Goal: Task Accomplishment & Management: Use online tool/utility

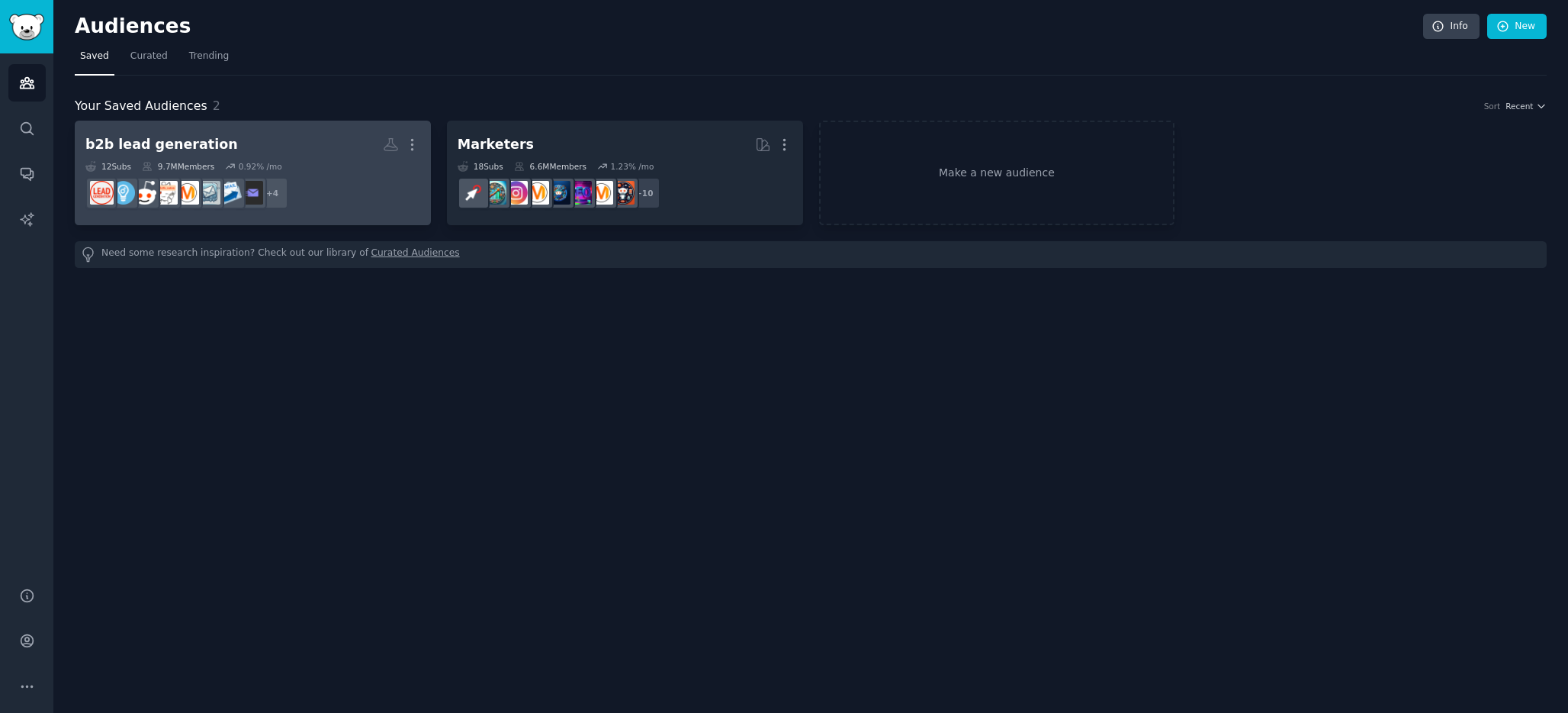
click at [340, 164] on div "12 Sub s 9.7M Members 0.92 % /mo" at bounding box center [253, 167] width 335 height 11
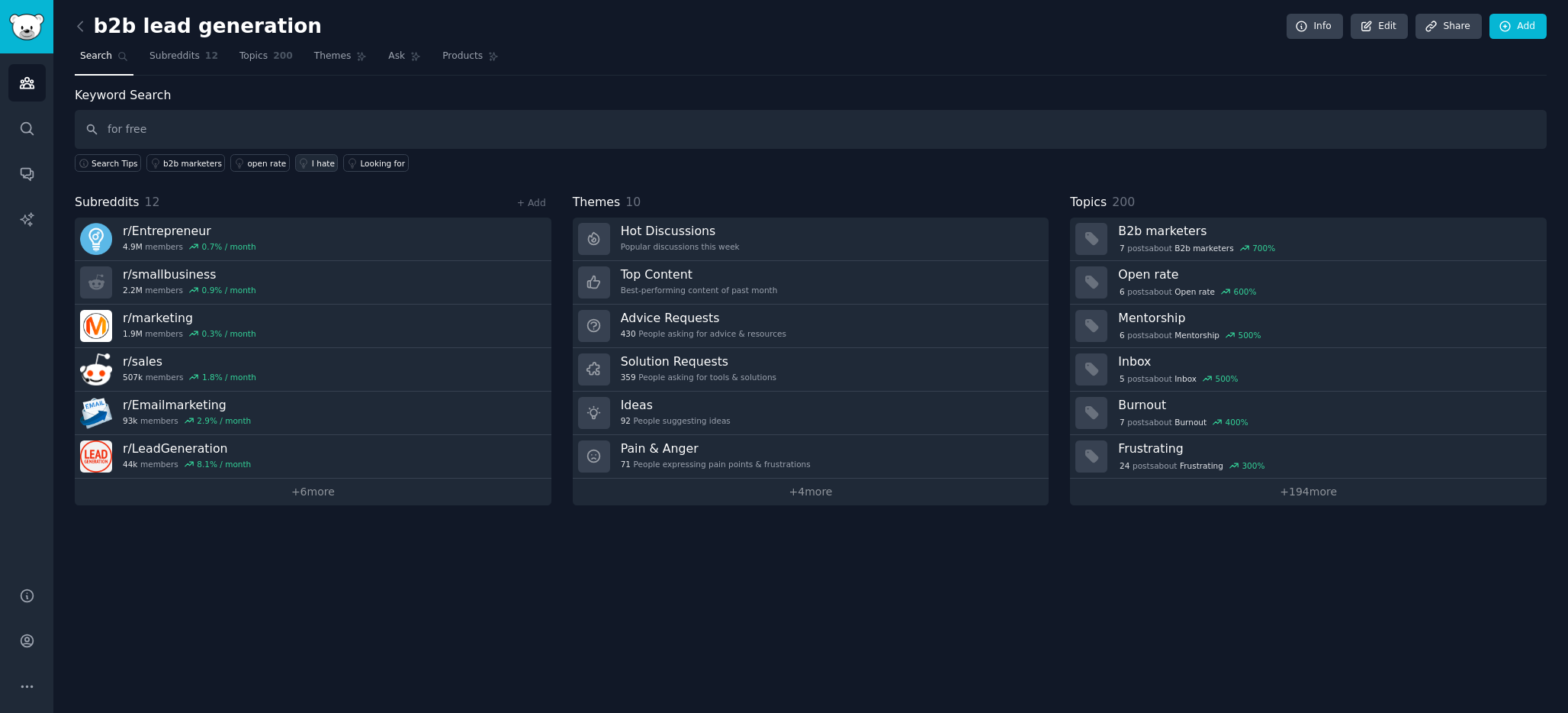
type input "for free"
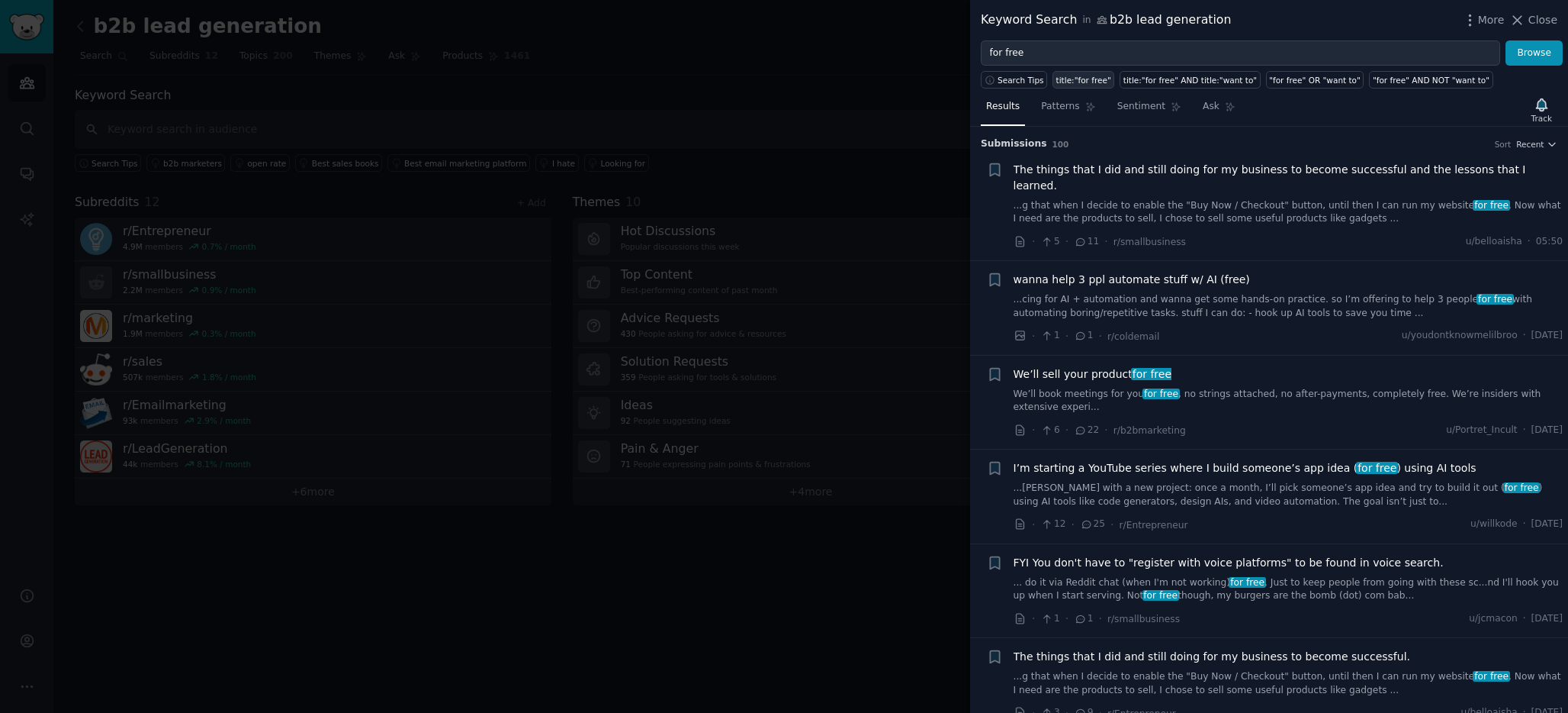
click at [1085, 75] on div "title:"for free"" at bounding box center [1084, 81] width 55 height 11
type input "title:"for free""
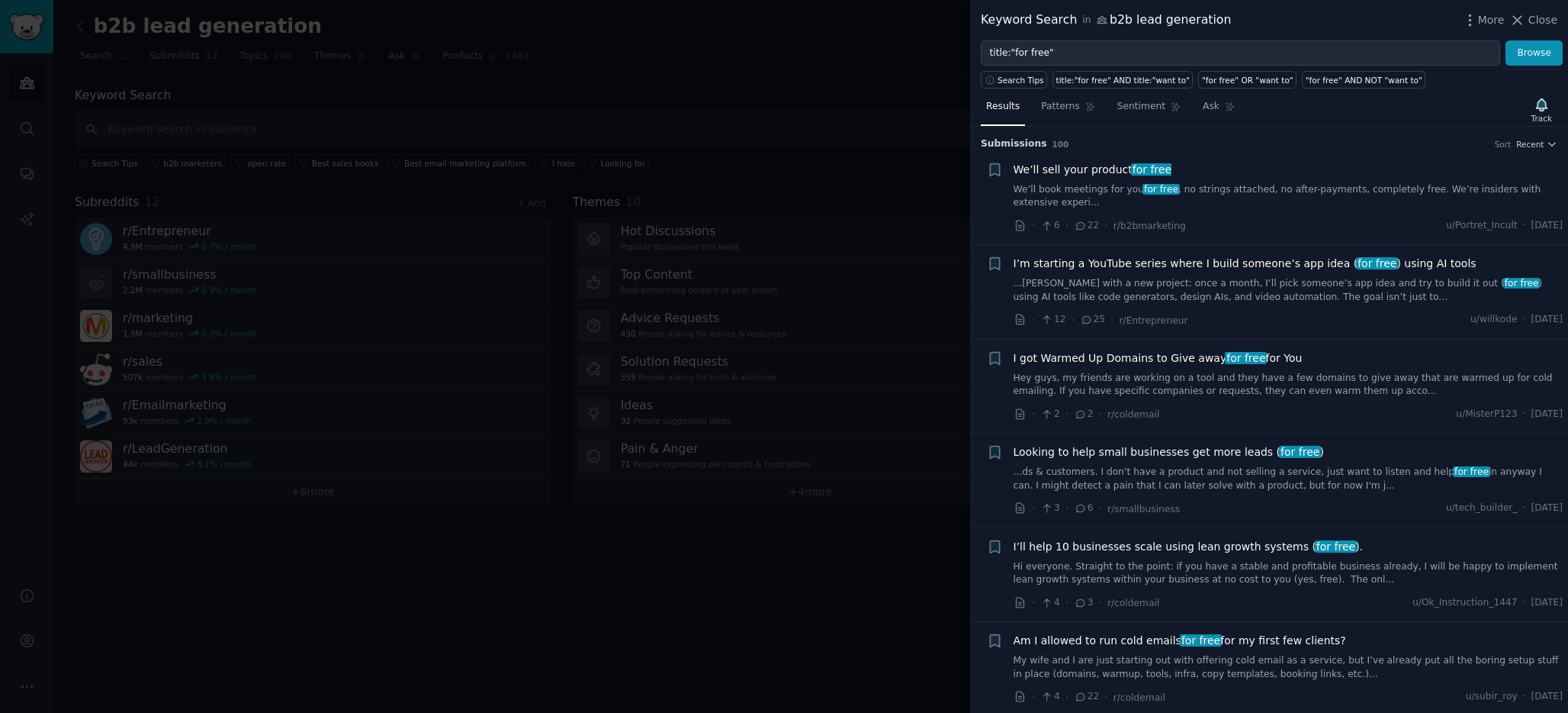
click at [754, 108] on div at bounding box center [784, 356] width 1568 height 713
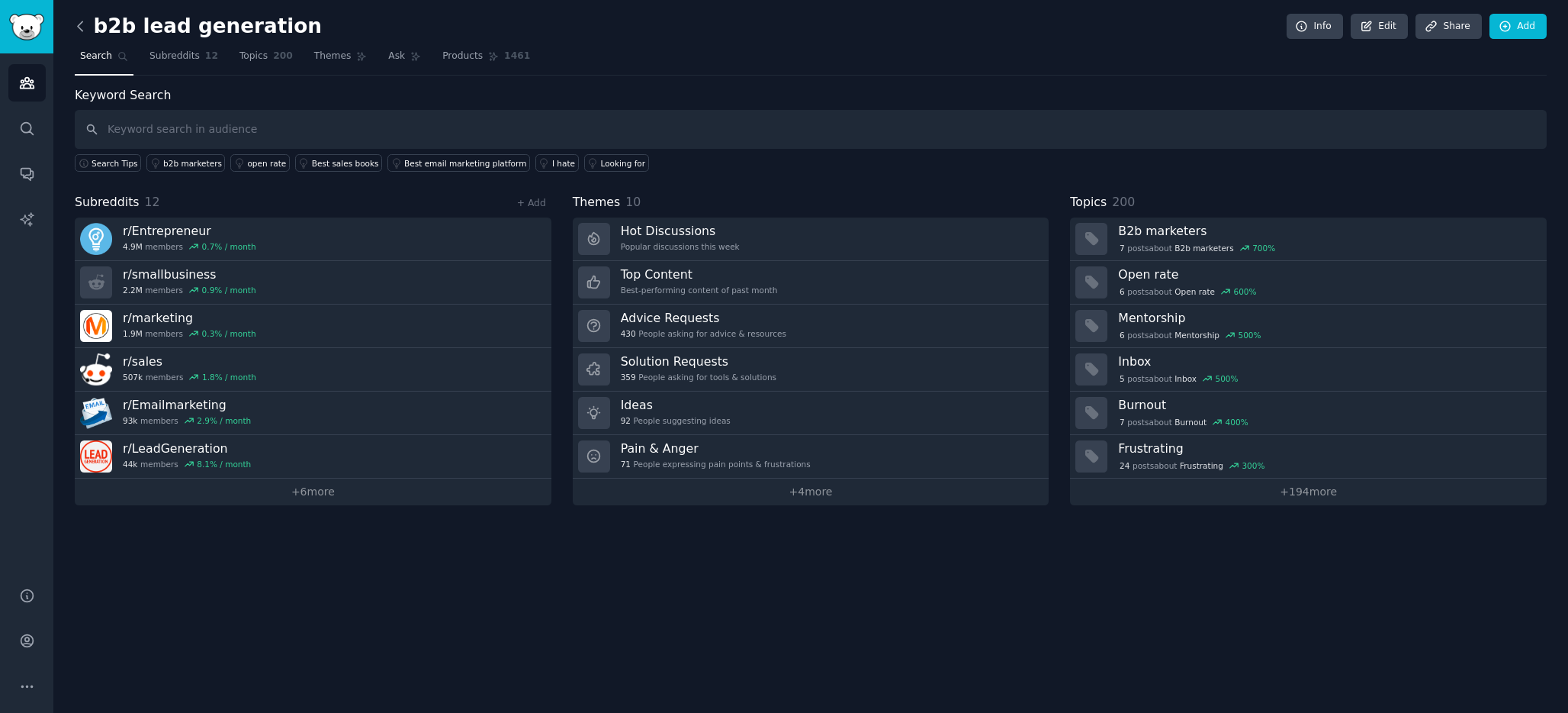
click at [77, 28] on icon at bounding box center [81, 26] width 16 height 16
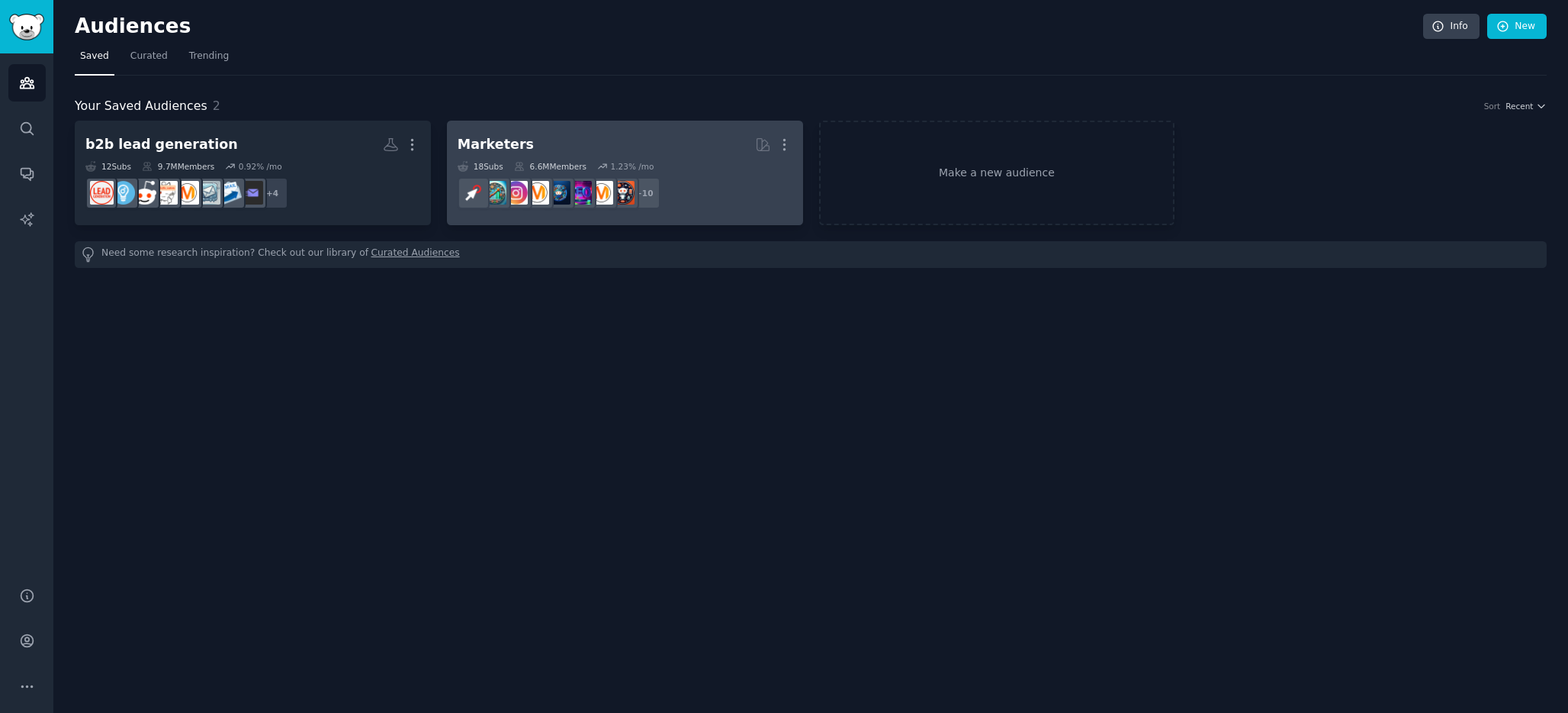
click at [642, 144] on h2 "Marketers More" at bounding box center [625, 145] width 335 height 27
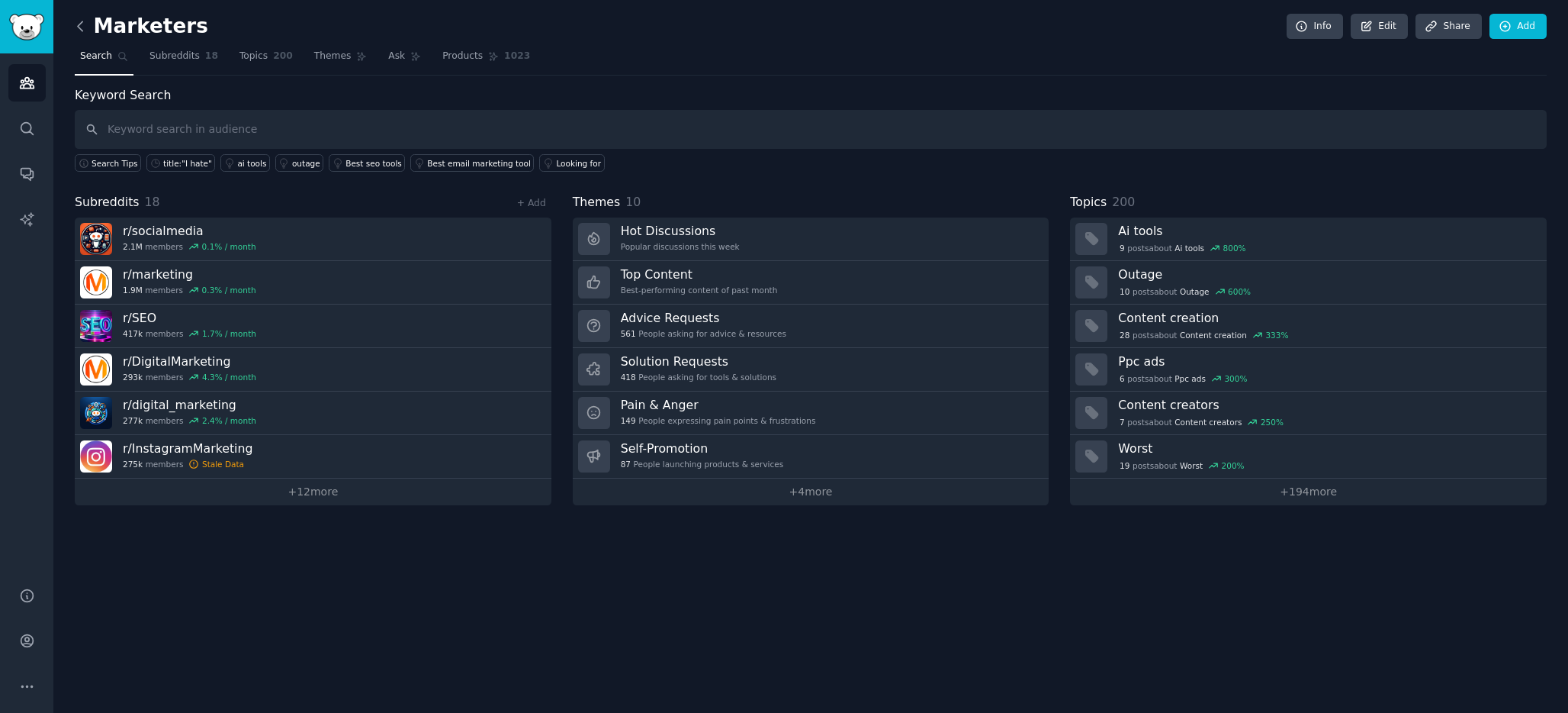
click at [77, 22] on icon at bounding box center [81, 26] width 16 height 16
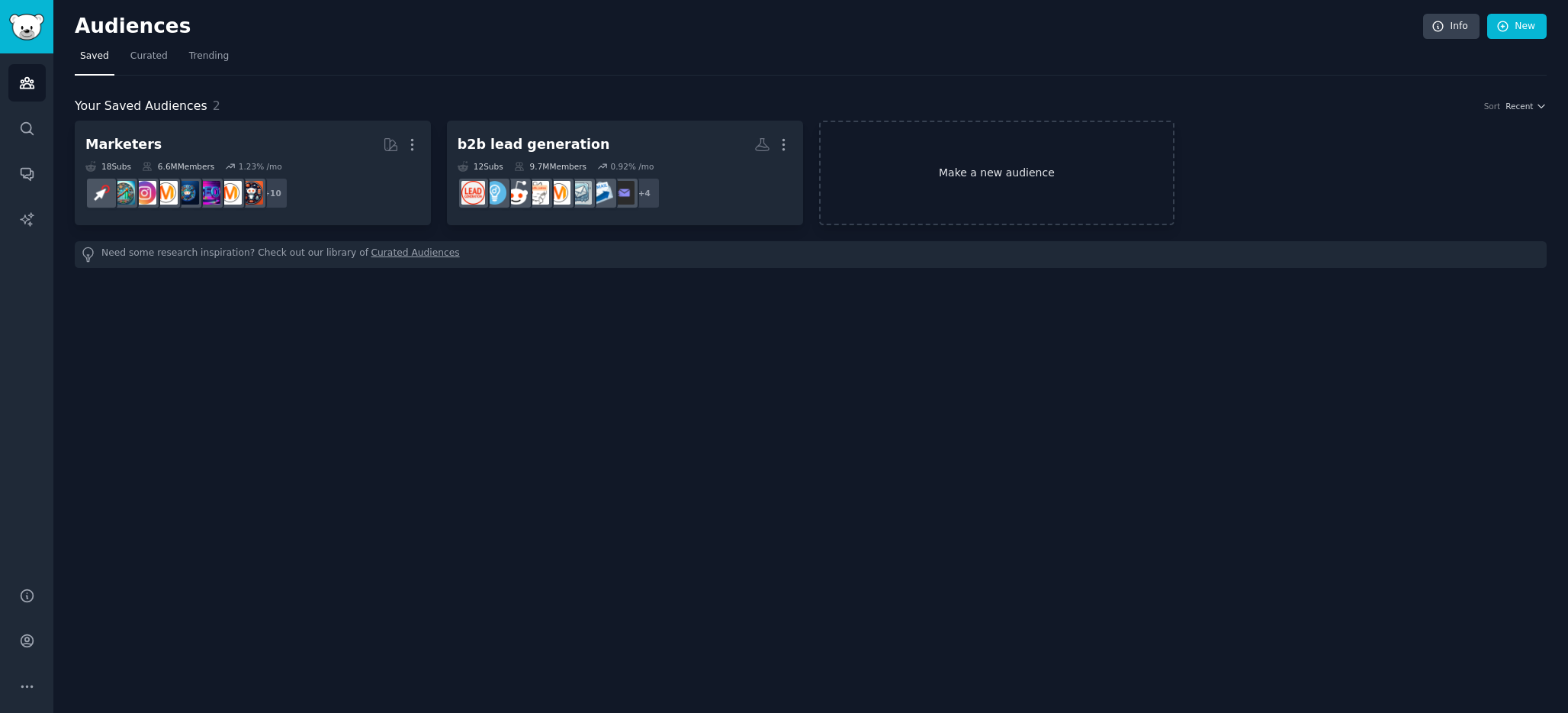
click at [1028, 173] on link "Make a new audience" at bounding box center [997, 173] width 356 height 104
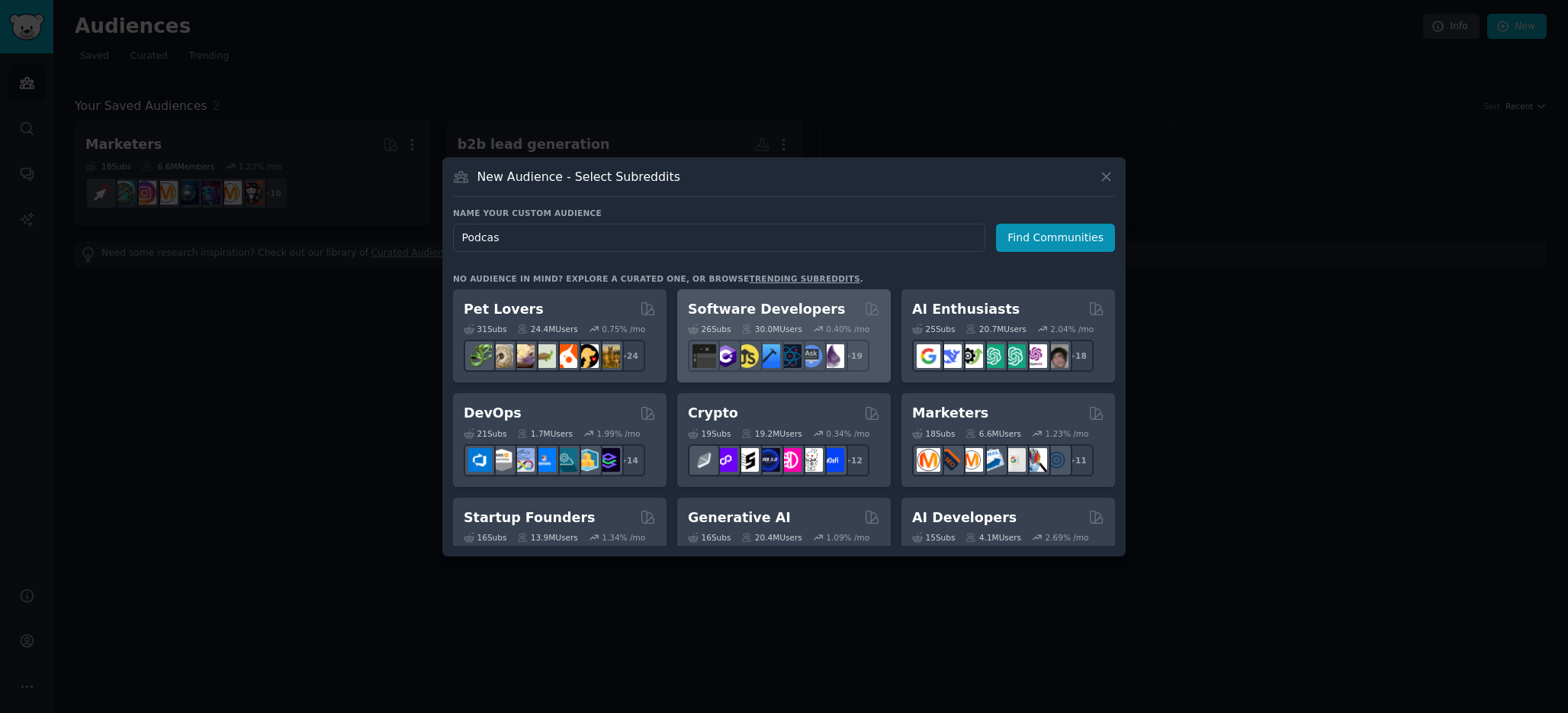
type input "Podcast"
click button "Find Communities" at bounding box center [1055, 238] width 119 height 28
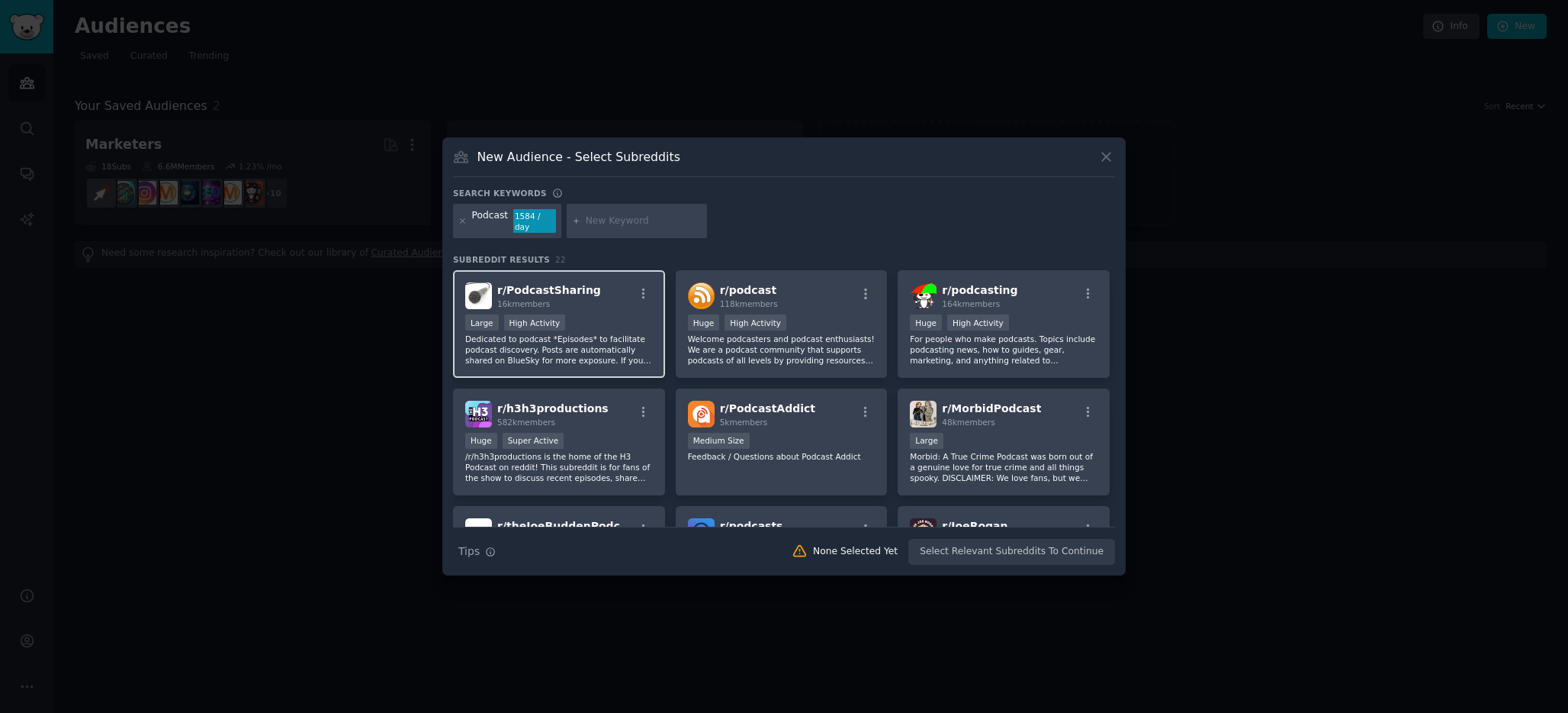
click at [600, 344] on p "Dedicated to podcast *Episodes* to facilitate podcast discovery. Posts are auto…" at bounding box center [559, 349] width 188 height 32
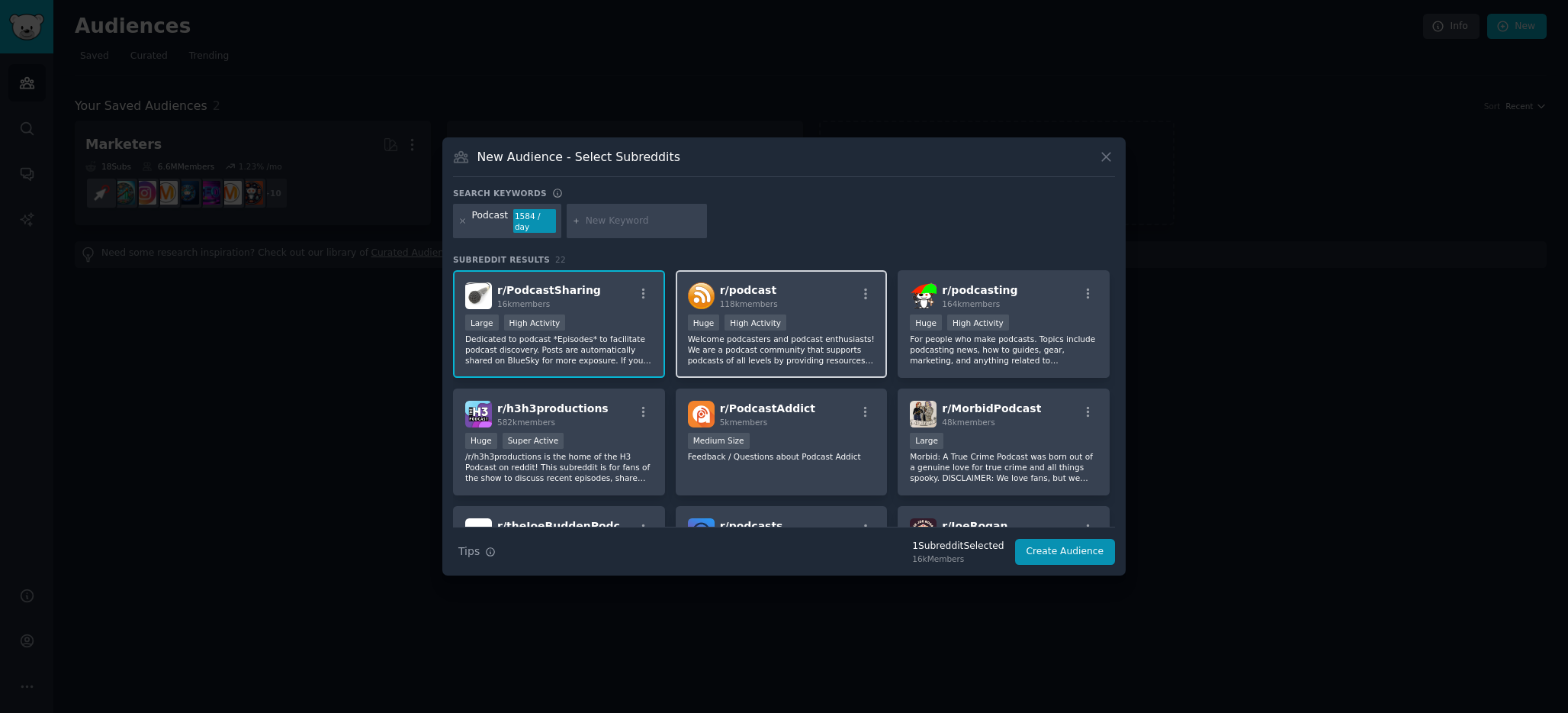
click at [743, 348] on p "Welcome podcasters and podcast enthusiasts! We are a podcast community that sup…" at bounding box center [782, 349] width 188 height 32
click at [991, 347] on p "For people who make podcasts. Topics include podcasting news, how to guides, ge…" at bounding box center [1004, 349] width 188 height 32
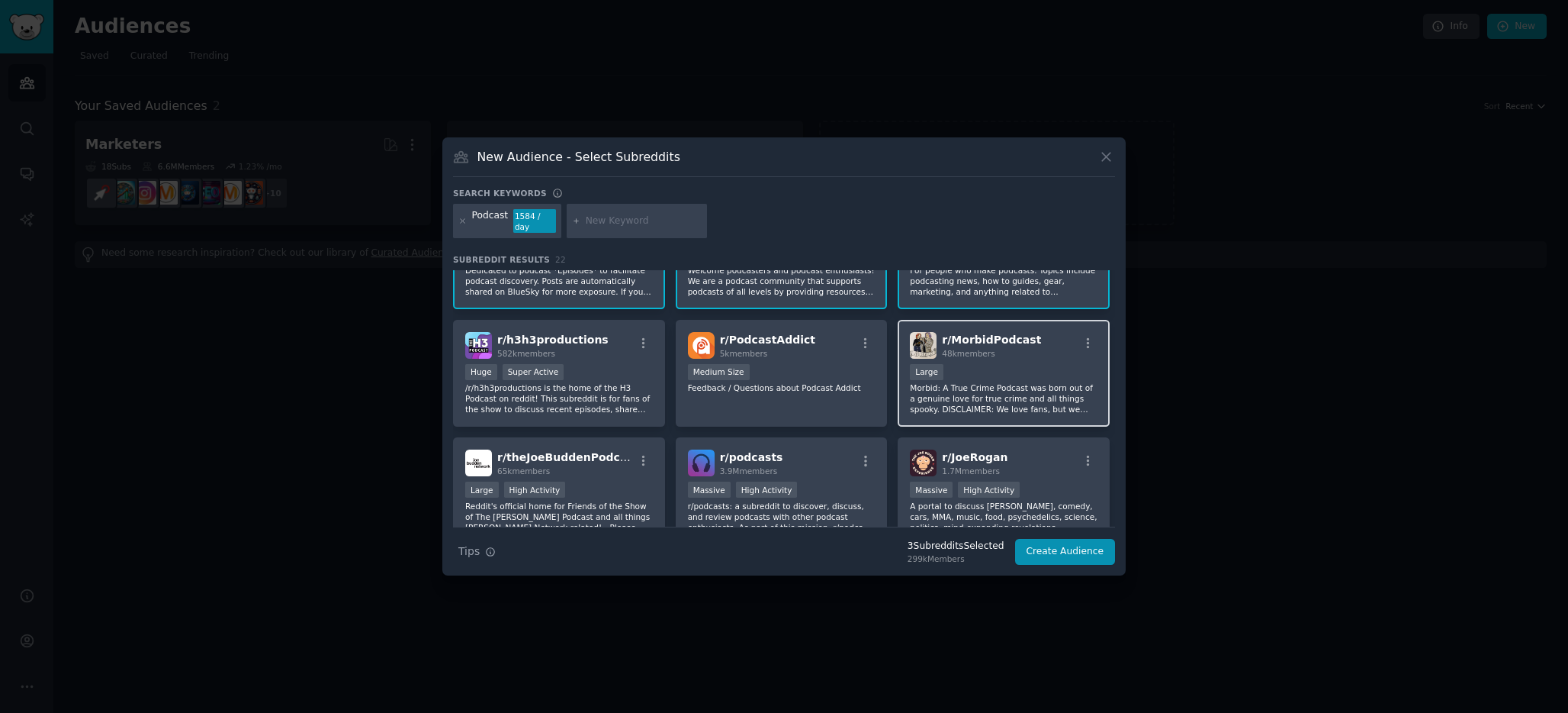
scroll to position [95, 0]
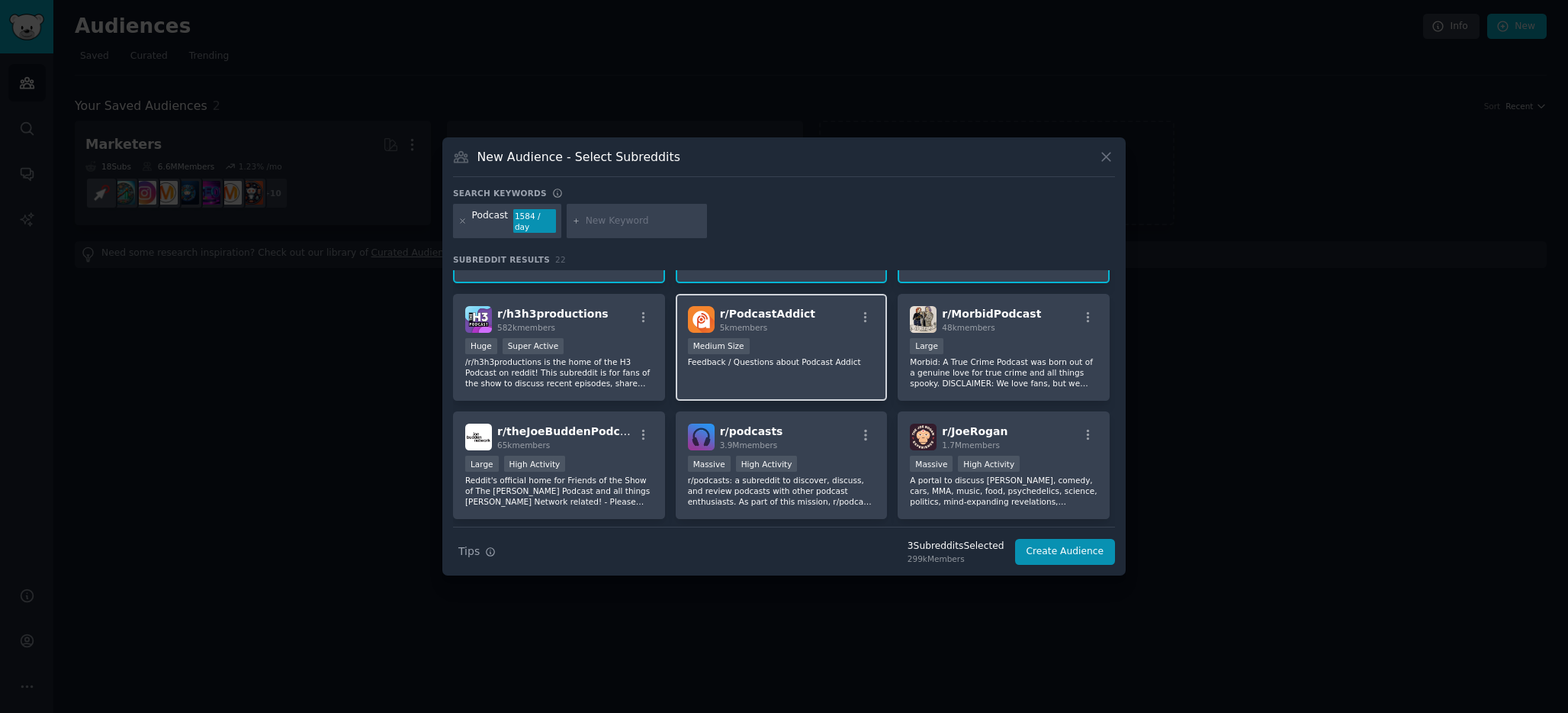
click at [818, 380] on div "r/ PodcastAddict 5k members Medium Size Feedback / Questions about Podcast Addi…" at bounding box center [781, 348] width 212 height 108
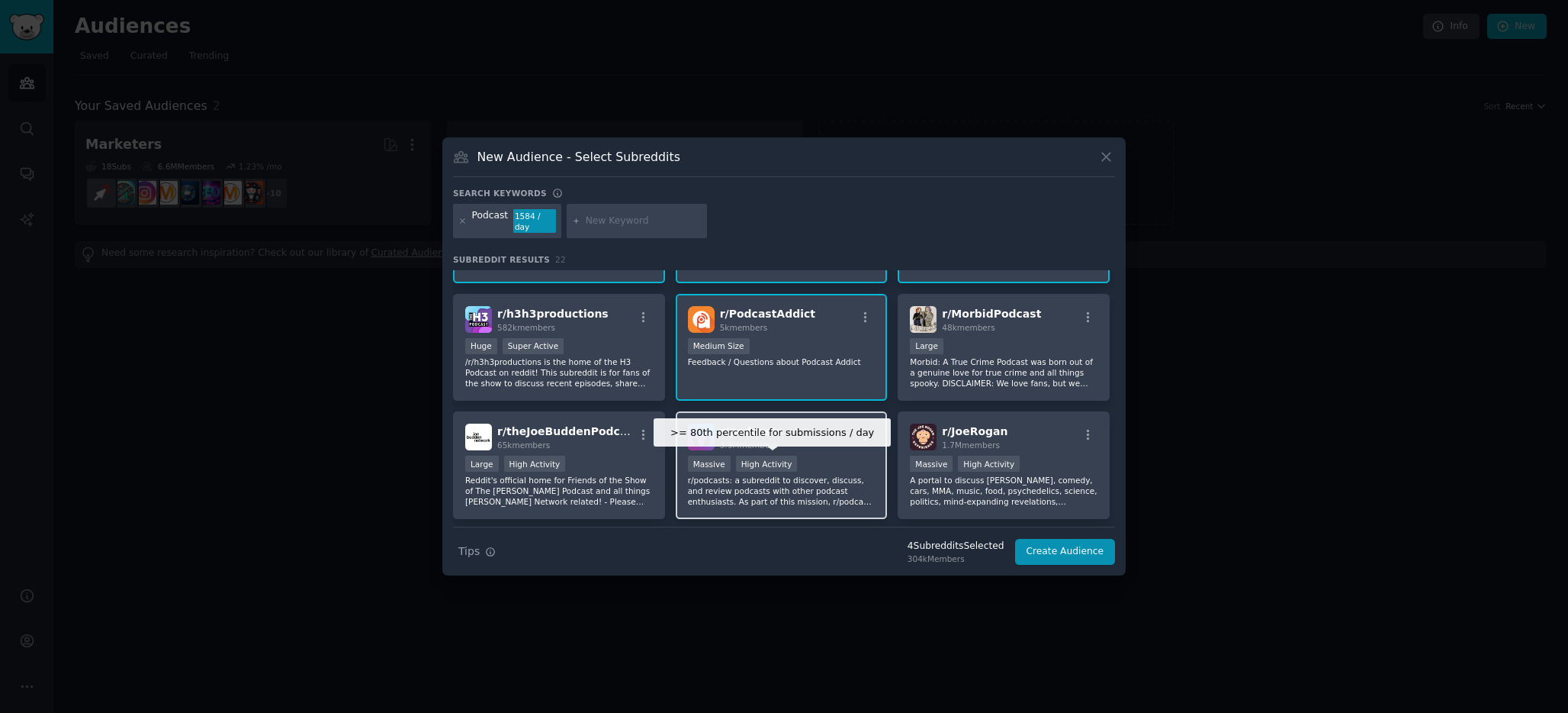
click at [788, 458] on div "High Activity" at bounding box center [767, 463] width 62 height 16
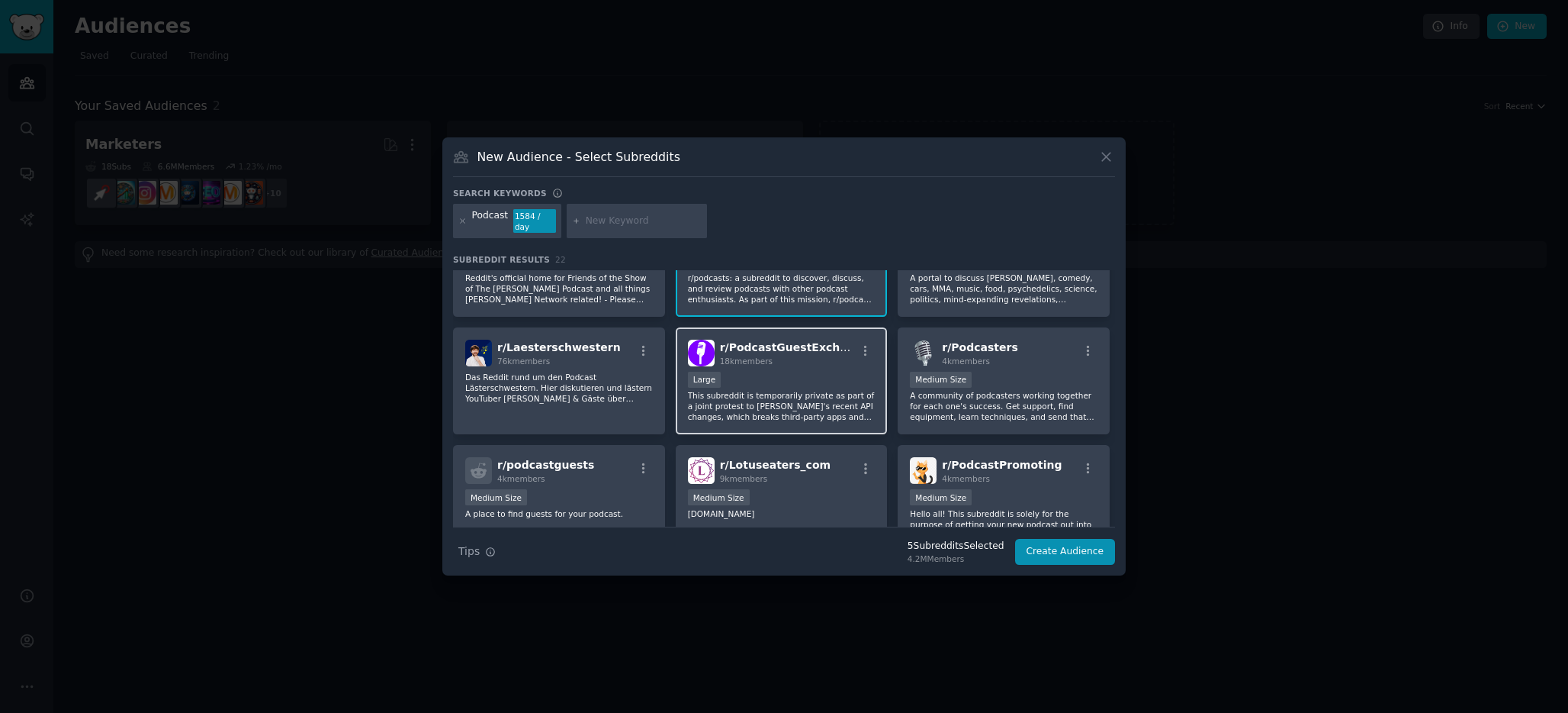
scroll to position [316, 0]
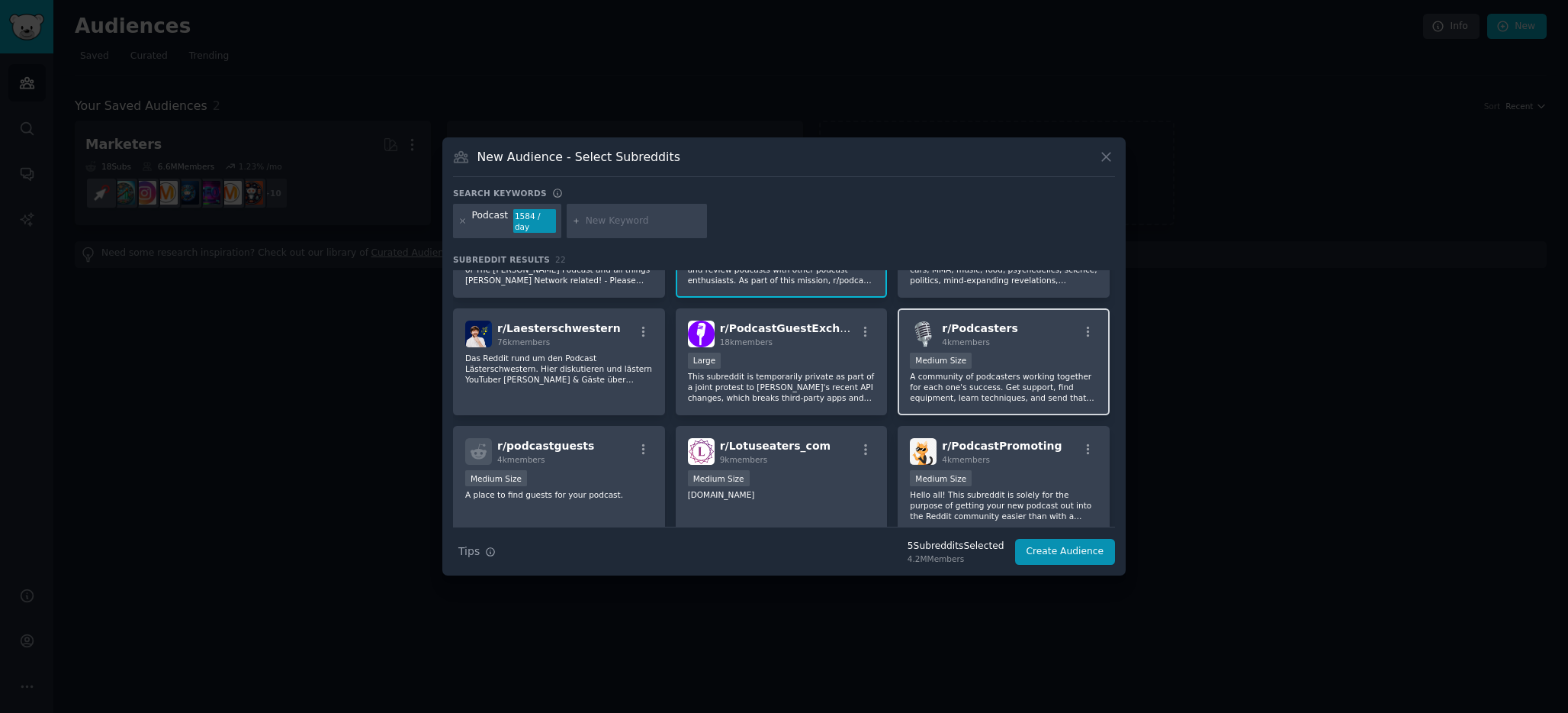
click at [1013, 387] on p "A community of podcasters working together for each one's success. Get support,…" at bounding box center [1004, 387] width 188 height 32
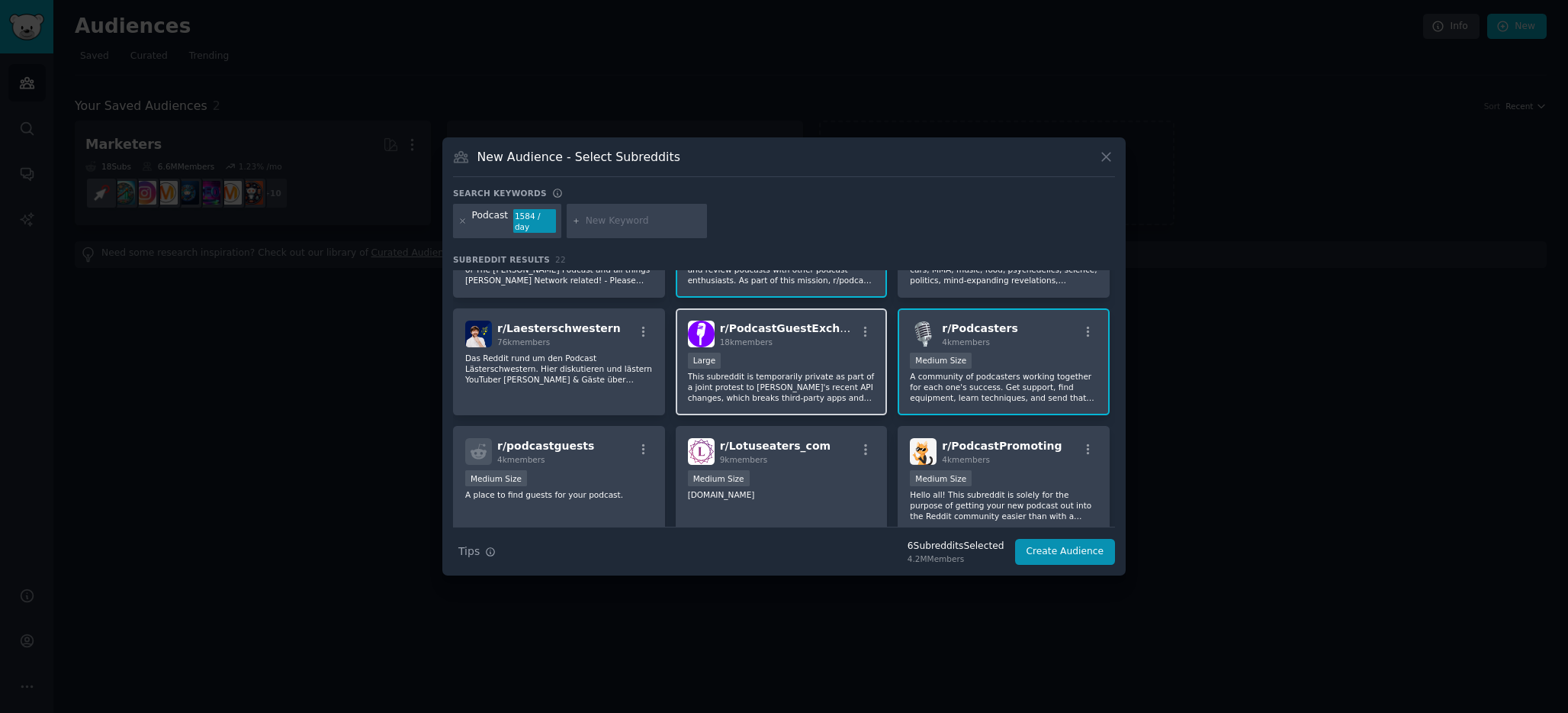
click at [816, 383] on p "This subreddit is temporarily private as part of a joint protest to [PERSON_NAM…" at bounding box center [782, 387] width 188 height 32
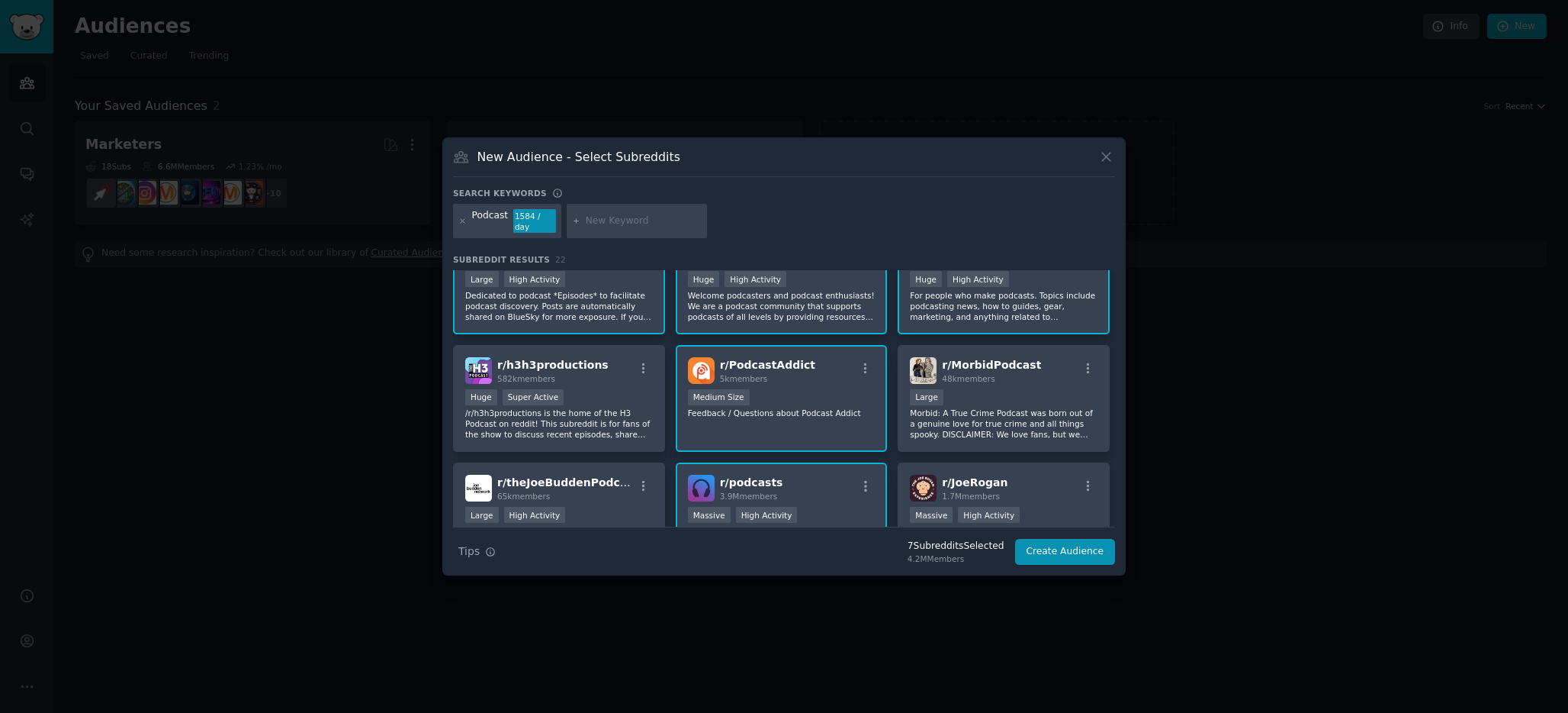
scroll to position [0, 0]
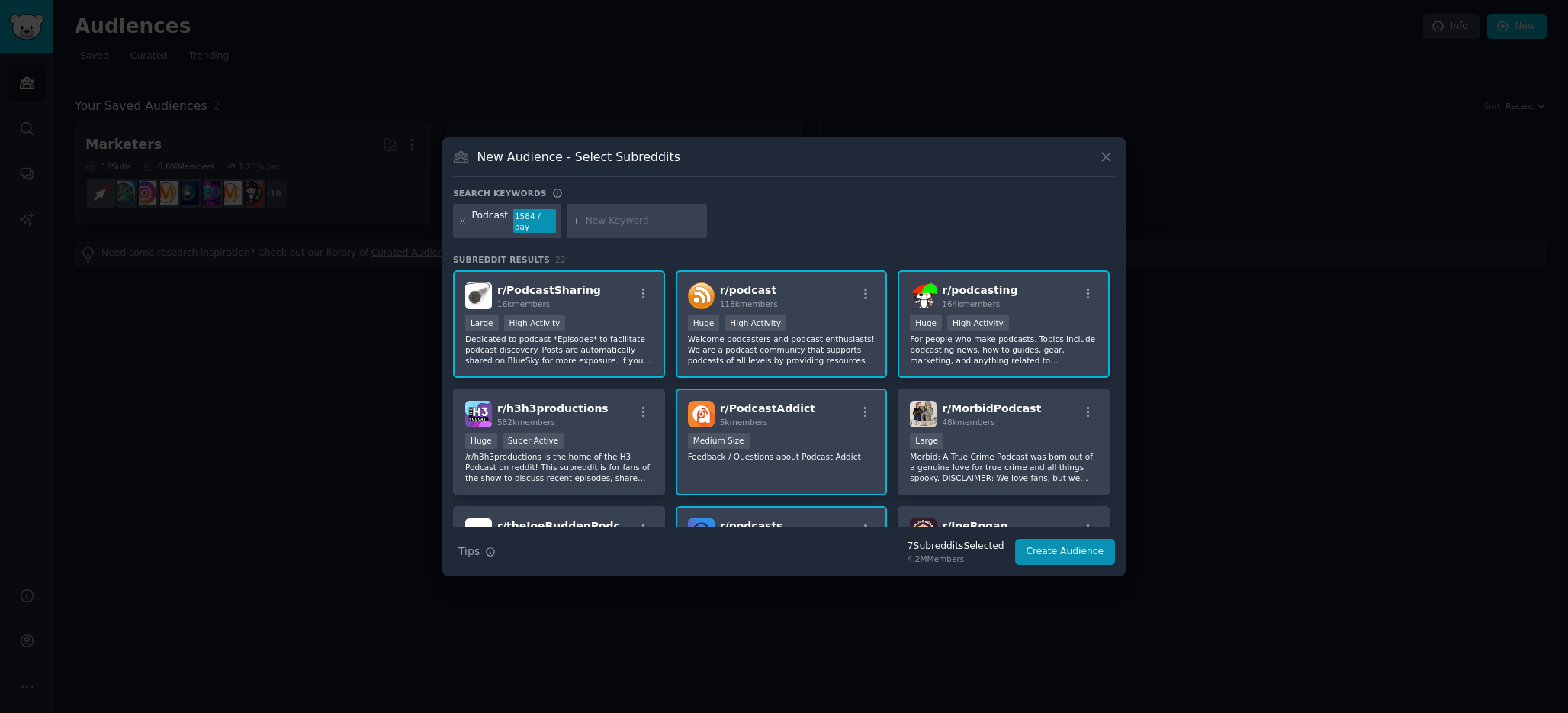
click at [829, 465] on div "r/ PodcastAddict 5k members 1000 - 10,000 members Medium Size Feedback / Questi…" at bounding box center [781, 442] width 212 height 108
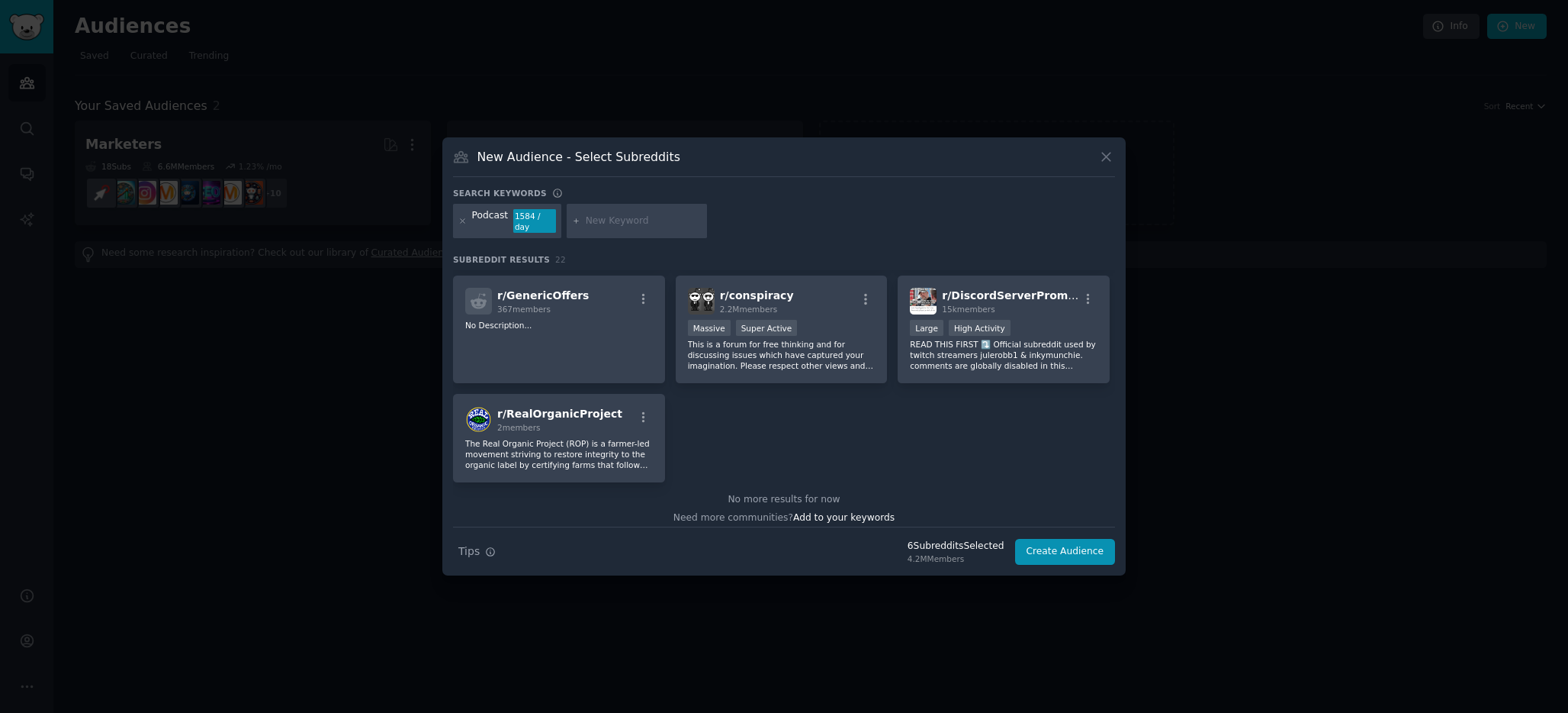
scroll to position [711, 0]
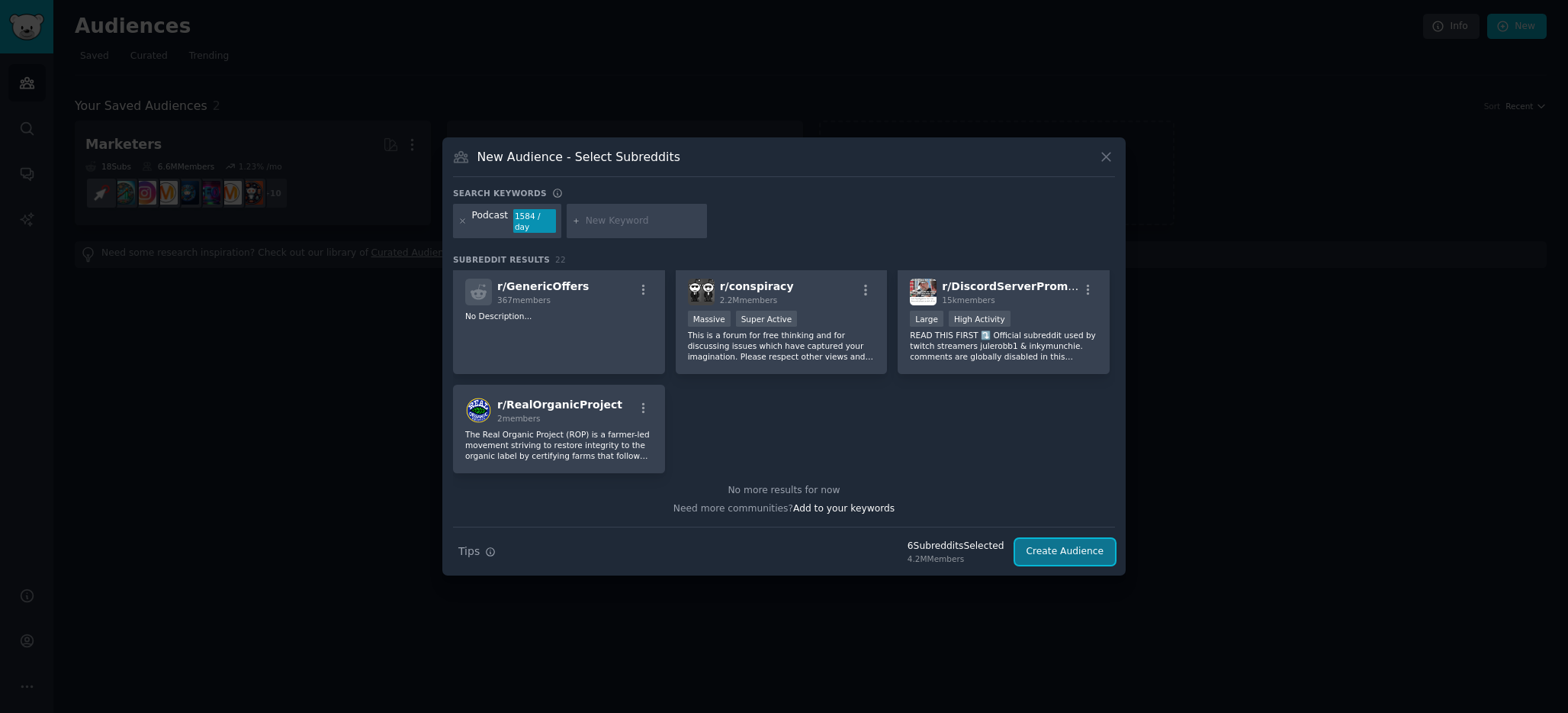
click at [1062, 558] on button "Create Audience" at bounding box center [1065, 552] width 100 height 26
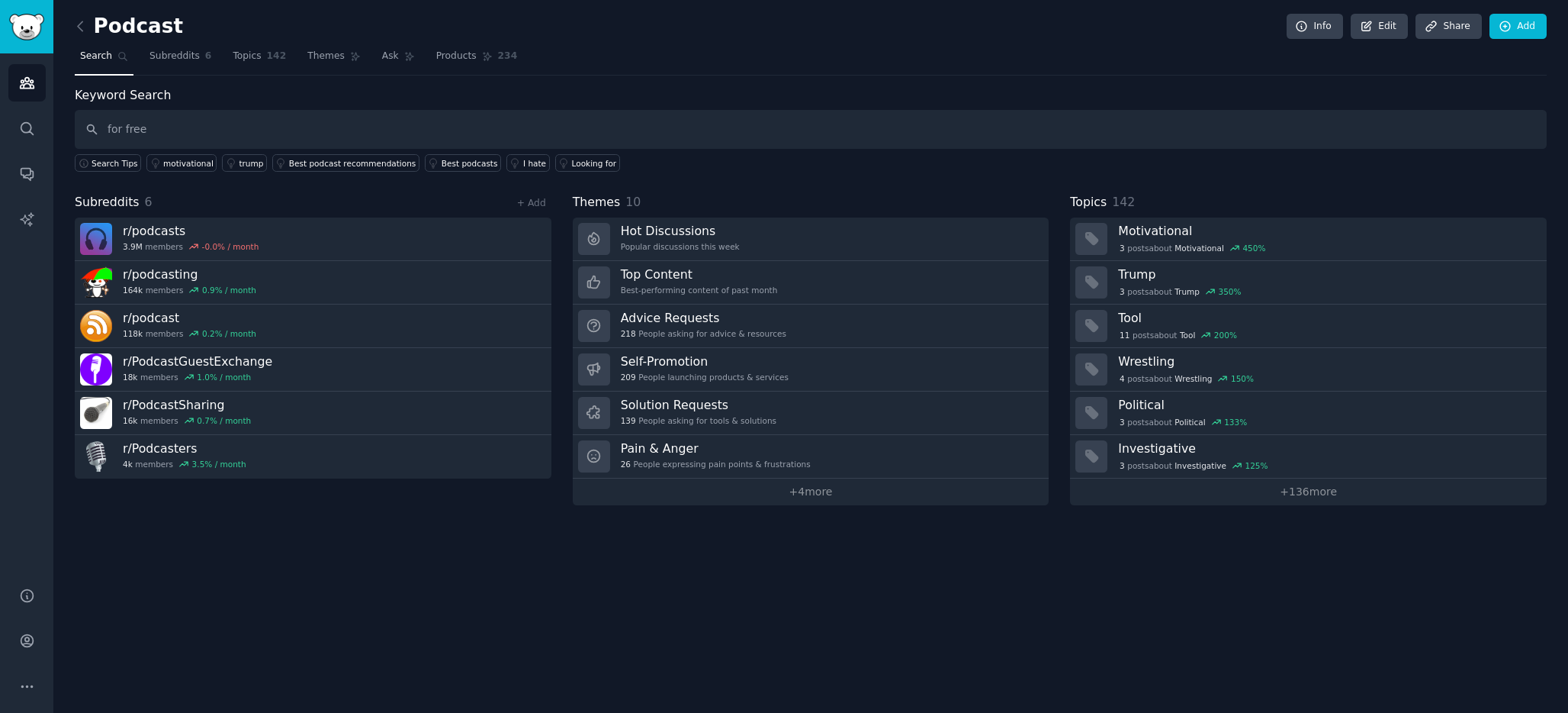
type input "for free"
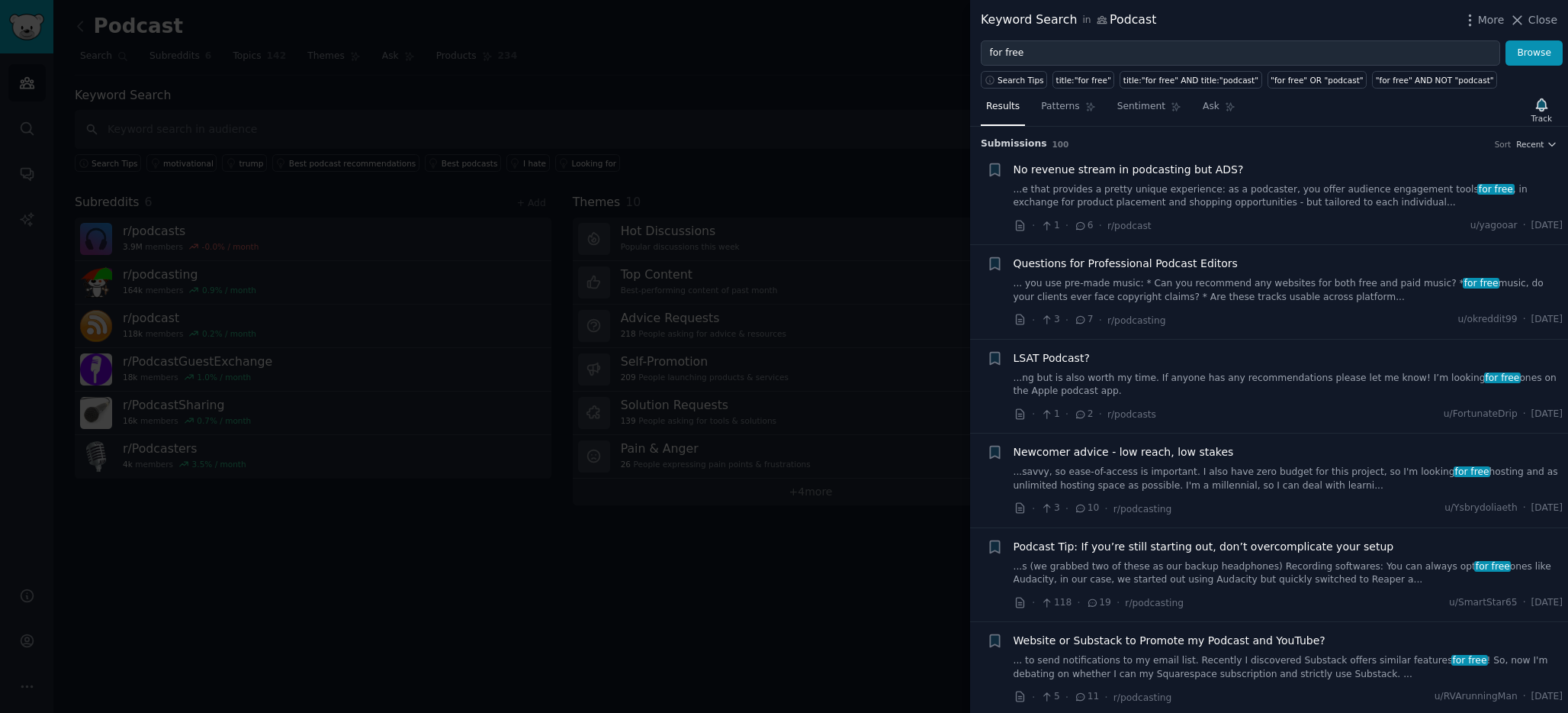
click at [414, 499] on div at bounding box center [784, 356] width 1568 height 713
